Goal: Task Accomplishment & Management: Use online tool/utility

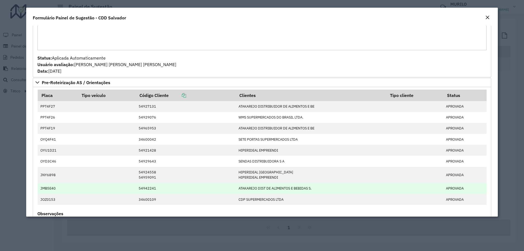
scroll to position [710, 0]
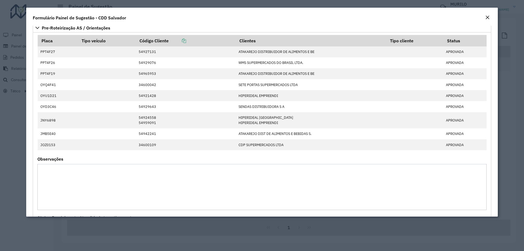
click at [487, 19] on em "Close" at bounding box center [487, 17] width 4 height 4
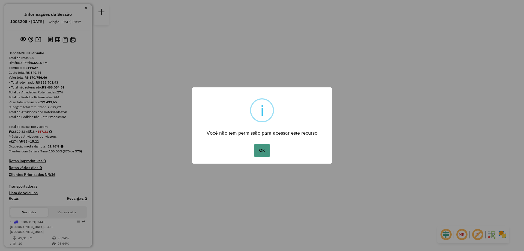
click at [261, 156] on button "OK" at bounding box center [262, 150] width 16 height 13
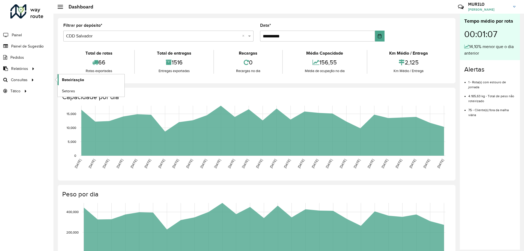
click at [75, 82] on span "Roteirização" at bounding box center [73, 80] width 22 height 6
click at [77, 94] on link "Setores" at bounding box center [91, 90] width 67 height 11
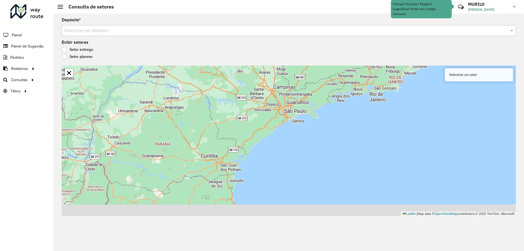
click at [128, 39] on div "Depósito * Selecione um depósito Exibir setores Setor entrega Setor planner Sel…" at bounding box center [288, 132] width 470 height 237
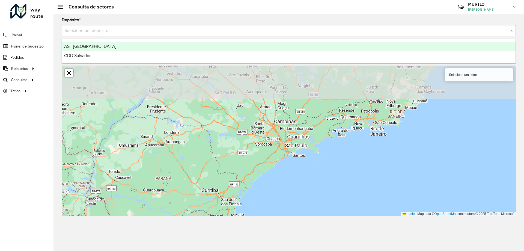
click at [143, 28] on input "text" at bounding box center [283, 31] width 438 height 7
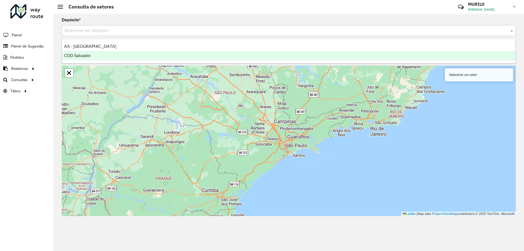
click at [94, 60] on div "CDD Salvador" at bounding box center [288, 55] width 453 height 9
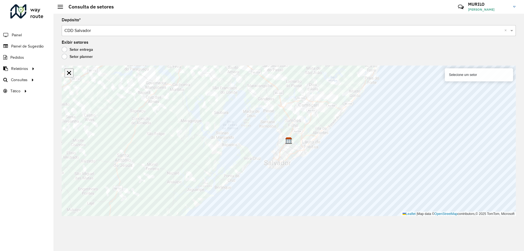
click at [71, 73] on link "Abrir mapa em tela cheia" at bounding box center [69, 73] width 8 height 8
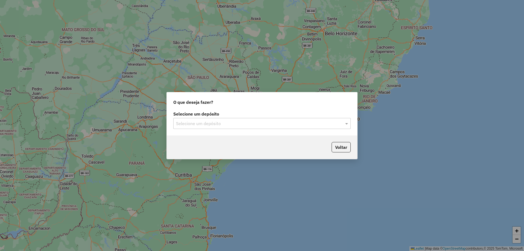
click at [227, 119] on div "Selecione um depósito" at bounding box center [261, 123] width 177 height 11
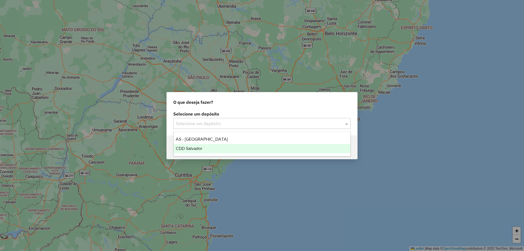
click at [208, 147] on div "CDD Salvador" at bounding box center [262, 148] width 177 height 9
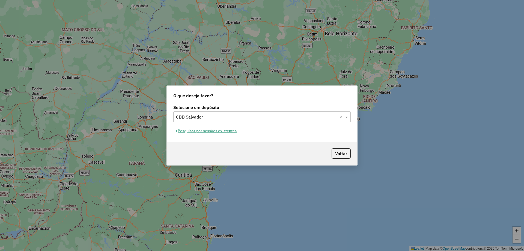
click at [225, 132] on button "Pesquisar por sessões existentes" at bounding box center [206, 131] width 66 height 8
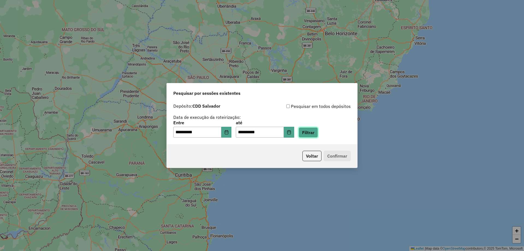
click at [318, 135] on button "Filtrar" at bounding box center [307, 132] width 19 height 10
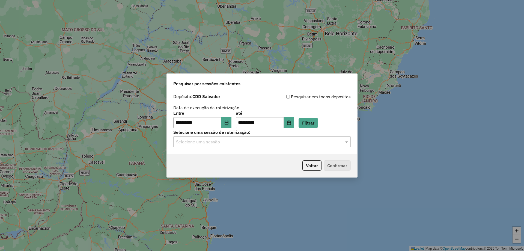
click at [258, 141] on input "text" at bounding box center [256, 142] width 161 height 7
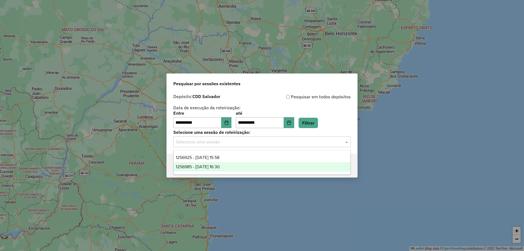
click at [225, 164] on div "1256985 - 01/09/2025 16:30" at bounding box center [262, 166] width 177 height 9
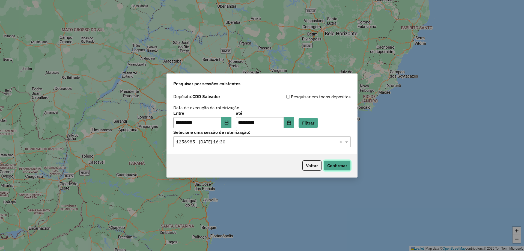
click at [329, 166] on button "Confirmar" at bounding box center [337, 165] width 27 height 10
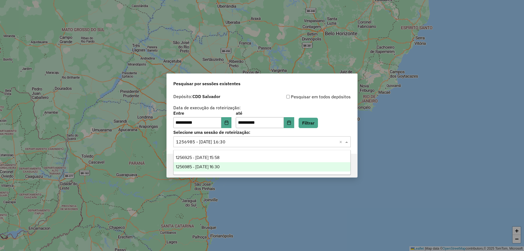
click at [325, 140] on input "text" at bounding box center [256, 142] width 161 height 7
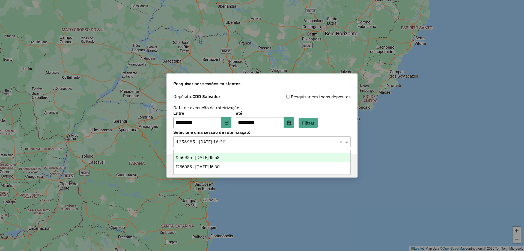
click at [315, 144] on input "text" at bounding box center [256, 142] width 161 height 7
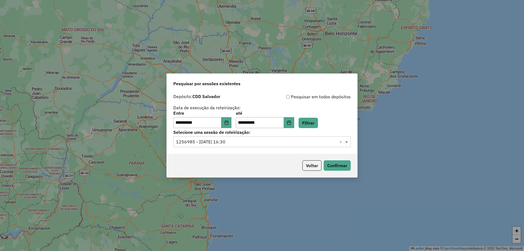
click at [348, 144] on span at bounding box center [347, 141] width 7 height 7
click at [340, 164] on button "Confirmar" at bounding box center [337, 165] width 27 height 10
click at [334, 162] on button "Confirmar" at bounding box center [337, 165] width 27 height 10
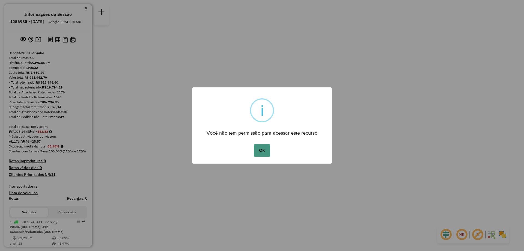
click at [262, 149] on button "OK" at bounding box center [262, 150] width 16 height 13
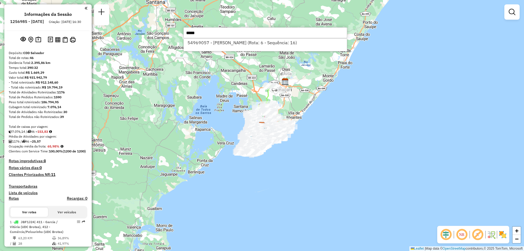
type input "*****"
click at [280, 47] on div "54969057 - [PERSON_NAME] (Rota: 6 - Sequência: 16)" at bounding box center [265, 44] width 164 height 13
click at [286, 41] on li "54969057 - [PERSON_NAME] (Rota: 6 - Sequência: 16)" at bounding box center [265, 42] width 163 height 8
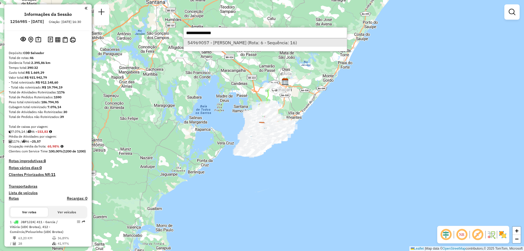
select select "**********"
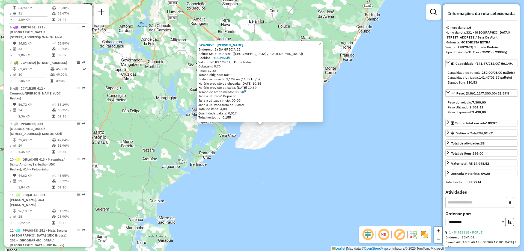
scroll to position [391, 0]
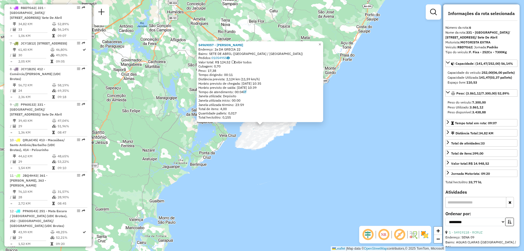
click at [388, 233] on em at bounding box center [383, 234] width 13 height 13
click at [399, 235] on em at bounding box center [399, 234] width 13 height 13
click at [396, 233] on em at bounding box center [399, 234] width 13 height 13
click at [396, 234] on em at bounding box center [399, 234] width 13 height 13
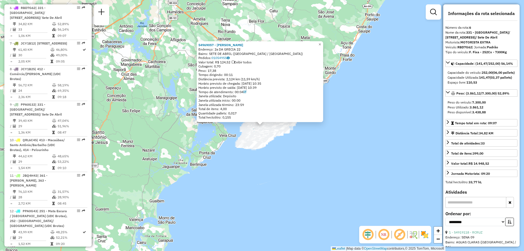
click at [384, 235] on em at bounding box center [383, 234] width 13 height 13
click at [385, 234] on em at bounding box center [383, 234] width 13 height 13
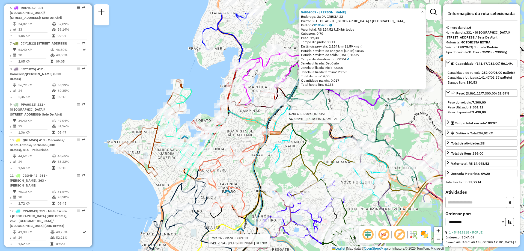
drag, startPoint x: 369, startPoint y: 84, endPoint x: 350, endPoint y: 125, distance: 45.3
click at [350, 121] on div at bounding box center [348, 117] width 5 height 10
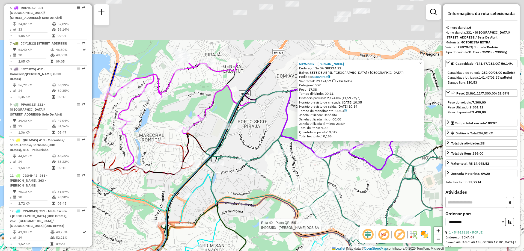
drag, startPoint x: 391, startPoint y: 68, endPoint x: 354, endPoint y: 158, distance: 97.4
click at [354, 158] on icon at bounding box center [351, 116] width 140 height 107
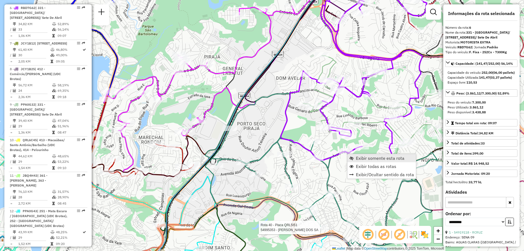
click at [357, 157] on span "Exibir somente esta rota" at bounding box center [380, 158] width 49 height 4
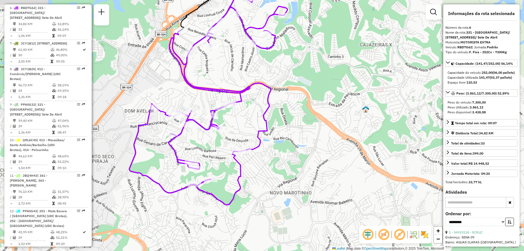
drag, startPoint x: 270, startPoint y: 174, endPoint x: 324, endPoint y: 138, distance: 66.1
click at [324, 138] on div "Janela de atendimento Grade de atendimento Capacidade Transportadoras Veículos …" at bounding box center [262, 125] width 524 height 251
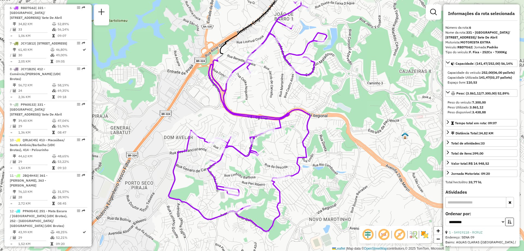
drag, startPoint x: 262, startPoint y: 173, endPoint x: 281, endPoint y: 199, distance: 32.6
click at [281, 199] on icon at bounding box center [248, 116] width 158 height 230
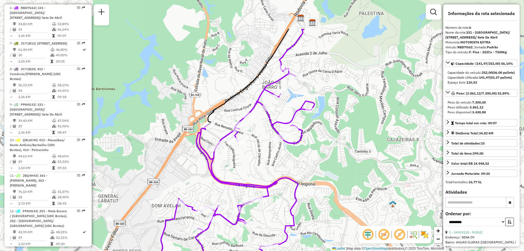
drag, startPoint x: 332, startPoint y: 162, endPoint x: 315, endPoint y: 216, distance: 56.4
click at [315, 216] on div "Janela de atendimento Grade de atendimento Capacidade Transportadoras Veículos …" at bounding box center [262, 125] width 524 height 251
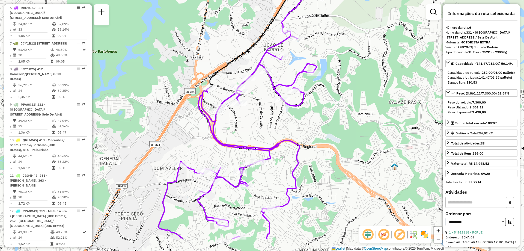
drag, startPoint x: 312, startPoint y: 159, endPoint x: 314, endPoint y: 122, distance: 36.9
click at [314, 122] on div "Janela de atendimento Grade de atendimento Capacidade Transportadoras Veículos …" at bounding box center [262, 125] width 524 height 251
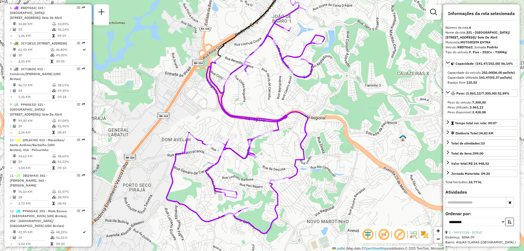
drag, startPoint x: 223, startPoint y: 210, endPoint x: 230, endPoint y: 181, distance: 30.0
click at [230, 181] on div "Janela de atendimento Grade de atendimento Capacidade Transportadoras Veículos …" at bounding box center [262, 125] width 524 height 251
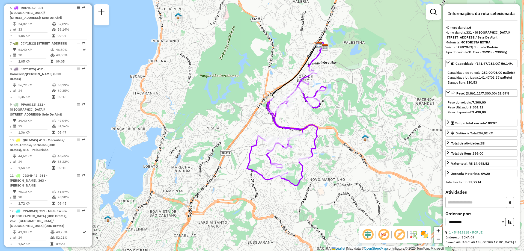
drag, startPoint x: 339, startPoint y: 92, endPoint x: 339, endPoint y: 110, distance: 17.5
click at [339, 110] on div "Janela de atendimento Grade de atendimento Capacidade Transportadoras Veículos …" at bounding box center [262, 125] width 524 height 251
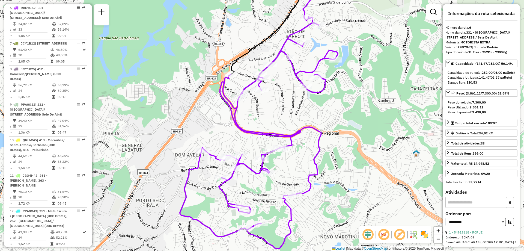
drag, startPoint x: 319, startPoint y: 147, endPoint x: 343, endPoint y: 155, distance: 25.5
click at [343, 155] on div "Janela de atendimento Grade de atendimento Capacidade Transportadoras Veículos …" at bounding box center [262, 125] width 524 height 251
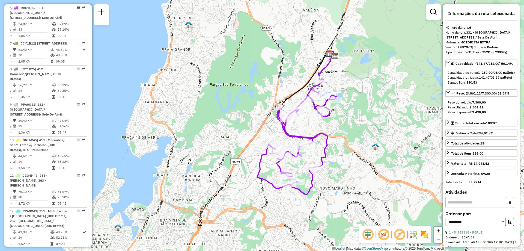
drag, startPoint x: 340, startPoint y: 159, endPoint x: 336, endPoint y: 152, distance: 7.6
click at [336, 152] on div "Janela de atendimento Grade de atendimento Capacidade Transportadoras Veículos …" at bounding box center [262, 125] width 524 height 251
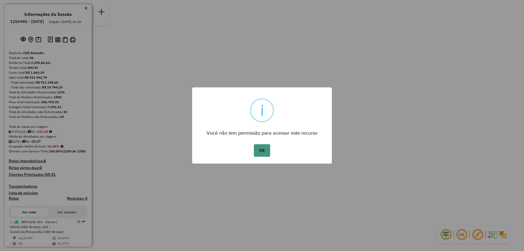
click at [260, 151] on button "OK" at bounding box center [262, 150] width 16 height 13
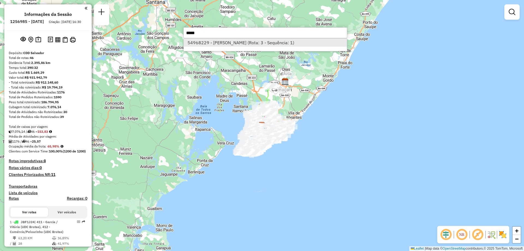
type input "*****"
click at [288, 45] on li "54968229 - MARINALVA DE JESUS (Rota: 3 - Sequência: 1)" at bounding box center [265, 42] width 163 height 8
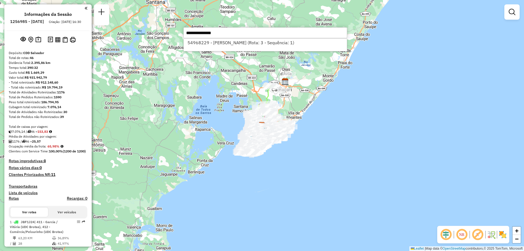
select select "**********"
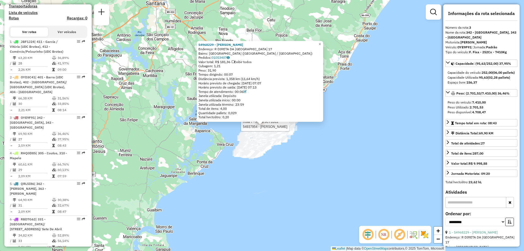
scroll to position [300, 0]
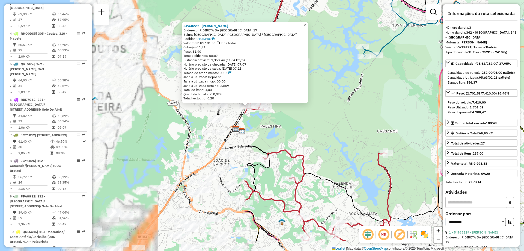
drag, startPoint x: 213, startPoint y: 157, endPoint x: 510, endPoint y: 123, distance: 298.9
click at [510, 123] on hb-router-mapa "Informações da Sessão 1256985 - 01/09/2025 Criação: 30/08/2025 16:30 Depósito: …" at bounding box center [262, 125] width 524 height 251
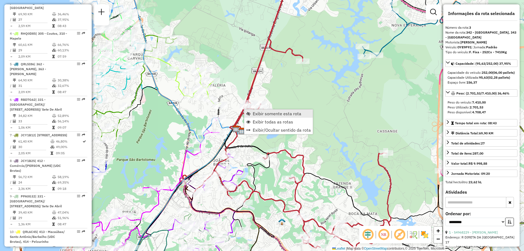
click at [279, 116] on span "Exibir somente esta rota" at bounding box center [277, 113] width 49 height 4
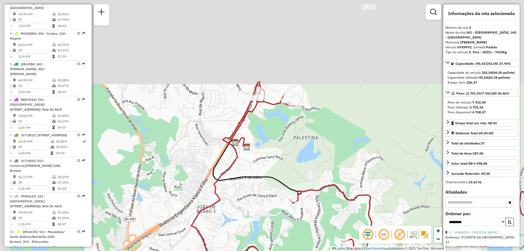
drag, startPoint x: 201, startPoint y: 103, endPoint x: 289, endPoint y: 234, distance: 158.0
click at [289, 234] on div "Janela de atendimento Grade de atendimento Capacidade Transportadoras Veículos …" at bounding box center [262, 125] width 524 height 251
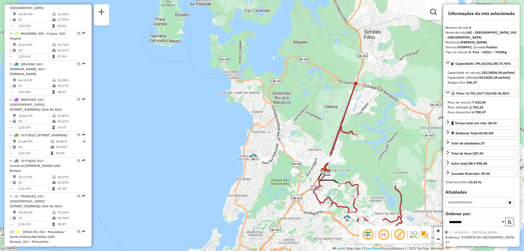
drag, startPoint x: 345, startPoint y: 171, endPoint x: 345, endPoint y: 177, distance: 5.7
click at [345, 177] on div "Janela de atendimento Grade de atendimento Capacidade Transportadoras Veículos …" at bounding box center [262, 125] width 524 height 251
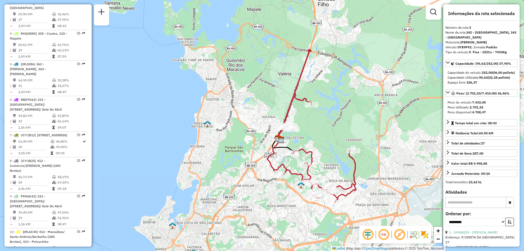
drag, startPoint x: 379, startPoint y: 184, endPoint x: 333, endPoint y: 152, distance: 56.6
click at [333, 152] on div "Janela de atendimento Grade de atendimento Capacidade Transportadoras Veículos …" at bounding box center [262, 125] width 524 height 251
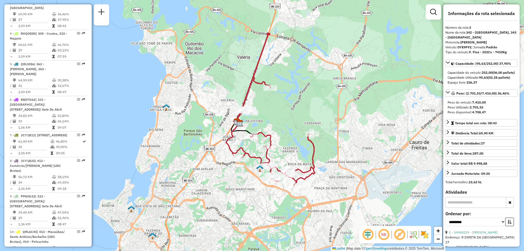
drag, startPoint x: 416, startPoint y: 180, endPoint x: 375, endPoint y: 163, distance: 44.4
click at [375, 163] on div "Janela de atendimento Grade de atendimento Capacidade Transportadoras Veículos …" at bounding box center [262, 125] width 524 height 251
click at [316, 184] on span "Exibir somente esta rota" at bounding box center [324, 183] width 49 height 4
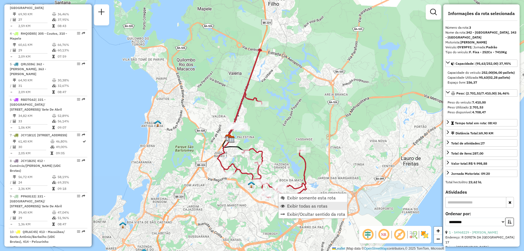
click at [307, 205] on span "Exibir todas as rotas" at bounding box center [307, 206] width 40 height 4
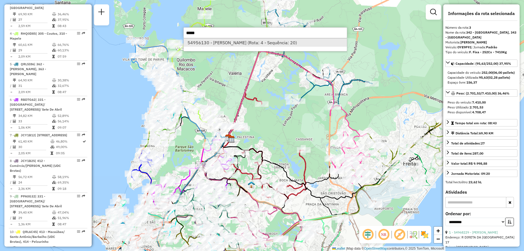
type input "*****"
click at [221, 43] on li "54956130 - JOANA MARIA BARBOSA (Rota: 4 - Sequência: 20)" at bounding box center [265, 42] width 163 height 8
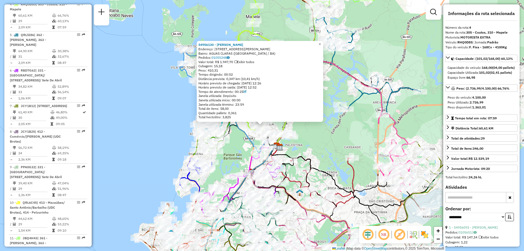
scroll to position [330, 0]
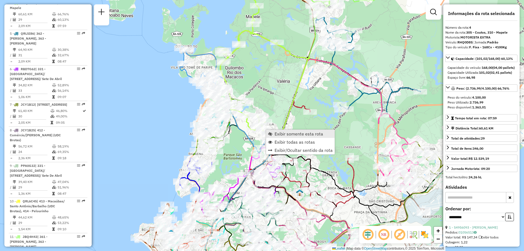
click at [292, 134] on span "Exibir somente esta rota" at bounding box center [298, 134] width 49 height 4
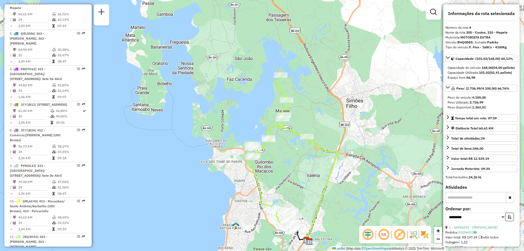
drag, startPoint x: 298, startPoint y: 100, endPoint x: 307, endPoint y: 121, distance: 23.4
click at [307, 121] on div "Janela de atendimento Grade de atendimento Capacidade Transportadoras Veículos …" at bounding box center [262, 125] width 524 height 251
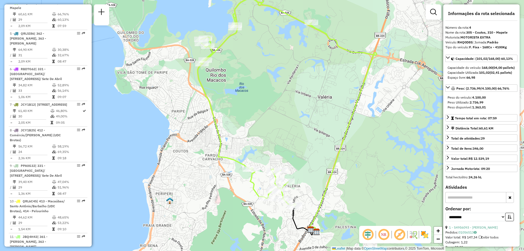
drag, startPoint x: 336, startPoint y: 216, endPoint x: 320, endPoint y: 175, distance: 44.0
click at [320, 175] on div "Janela de atendimento Grade de atendimento Capacidade Transportadoras Veículos …" at bounding box center [262, 125] width 524 height 251
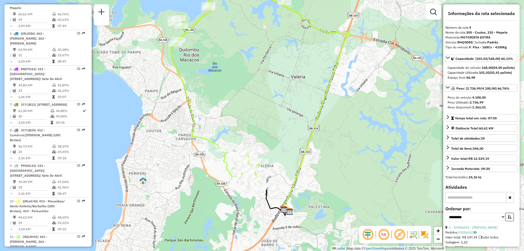
drag, startPoint x: 345, startPoint y: 204, endPoint x: 318, endPoint y: 184, distance: 33.5
click at [318, 184] on div "Janela de atendimento Grade de atendimento Capacidade Transportadoras Veículos …" at bounding box center [262, 125] width 524 height 251
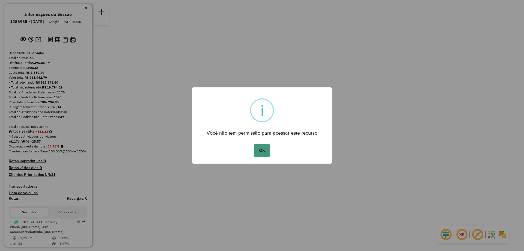
click at [261, 155] on button "OK" at bounding box center [262, 150] width 16 height 13
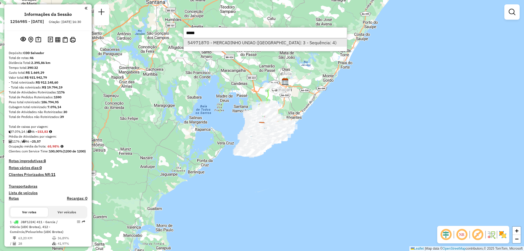
type input "*****"
click at [284, 41] on li "54971870 - MERCADINHO UNIAO ([GEOGRAPHIC_DATA]: 3 - Sequência: 4)" at bounding box center [265, 42] width 163 height 8
select select "**********"
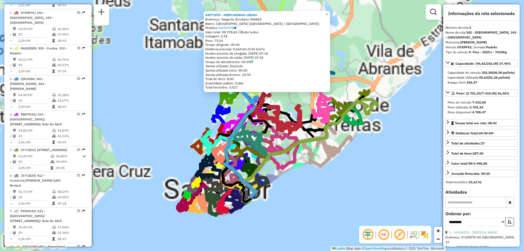
scroll to position [300, 0]
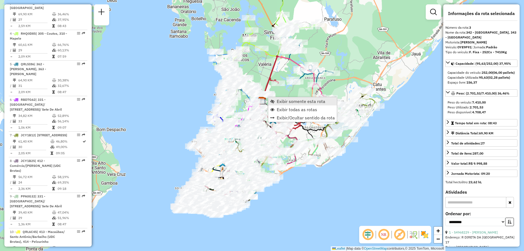
click at [288, 103] on span "Exibir somente esta rota" at bounding box center [301, 101] width 49 height 4
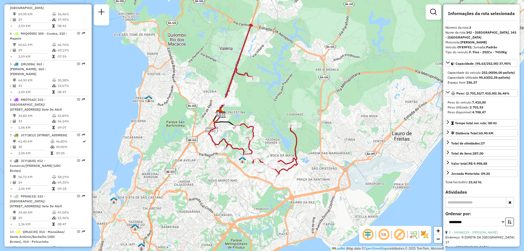
drag, startPoint x: 288, startPoint y: 163, endPoint x: 279, endPoint y: 138, distance: 26.5
click at [279, 138] on div "Janela de atendimento Grade de atendimento Capacidade Transportadoras Veículos …" at bounding box center [262, 125] width 524 height 251
